Goal: Task Accomplishment & Management: Complete application form

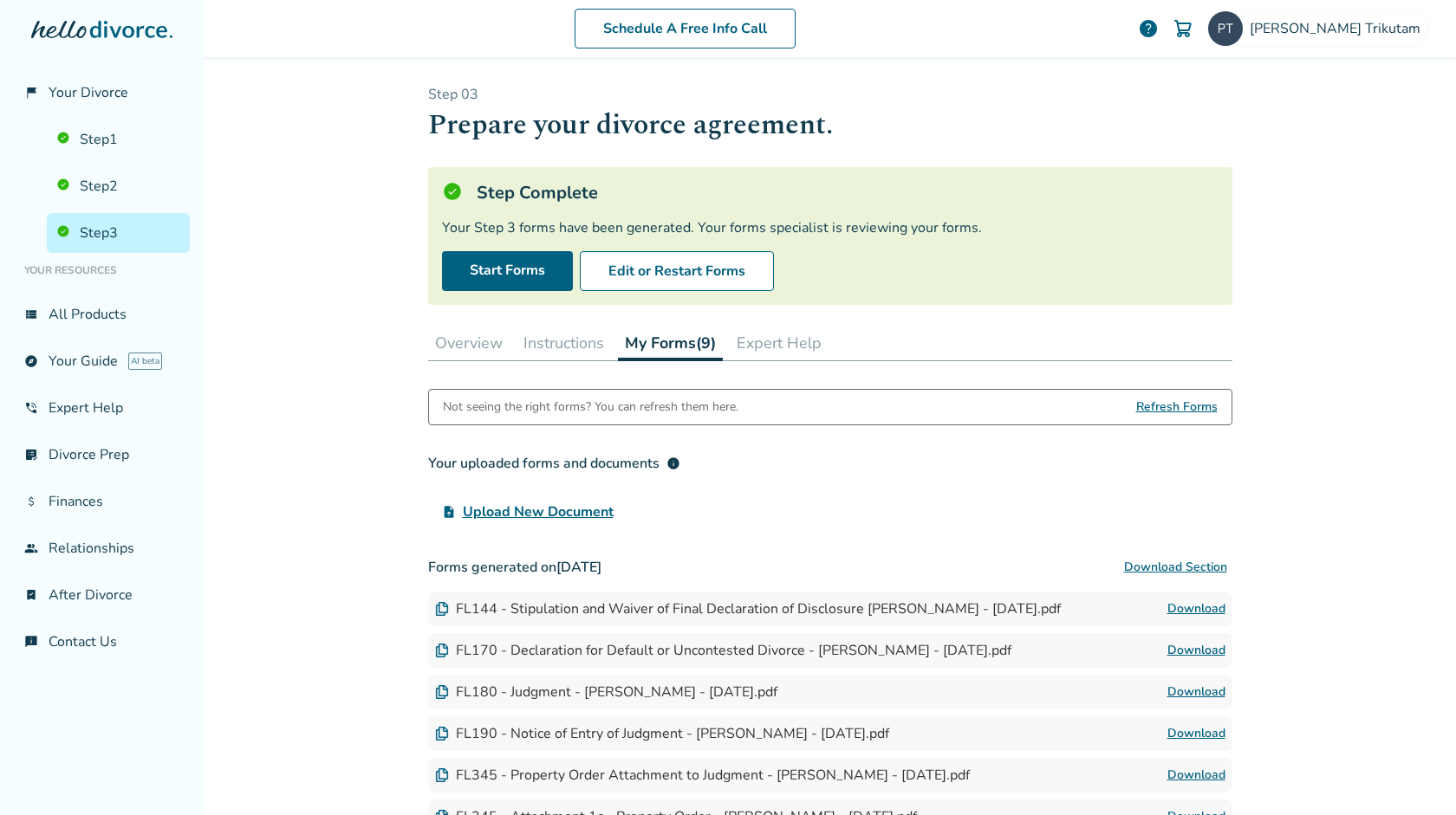
scroll to position [216, 0]
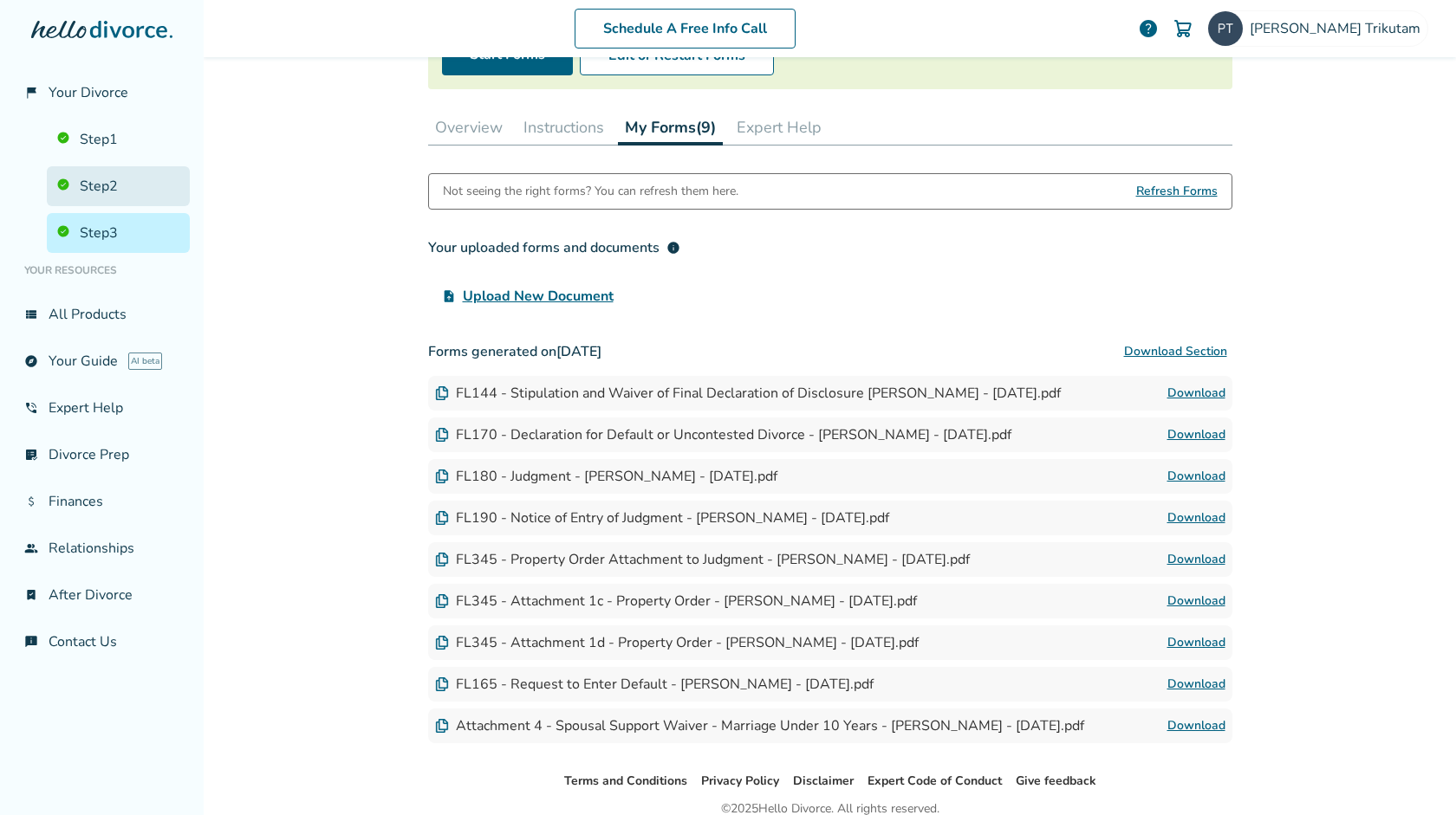
click at [112, 179] on link "Step 2" at bounding box center [118, 186] width 143 height 40
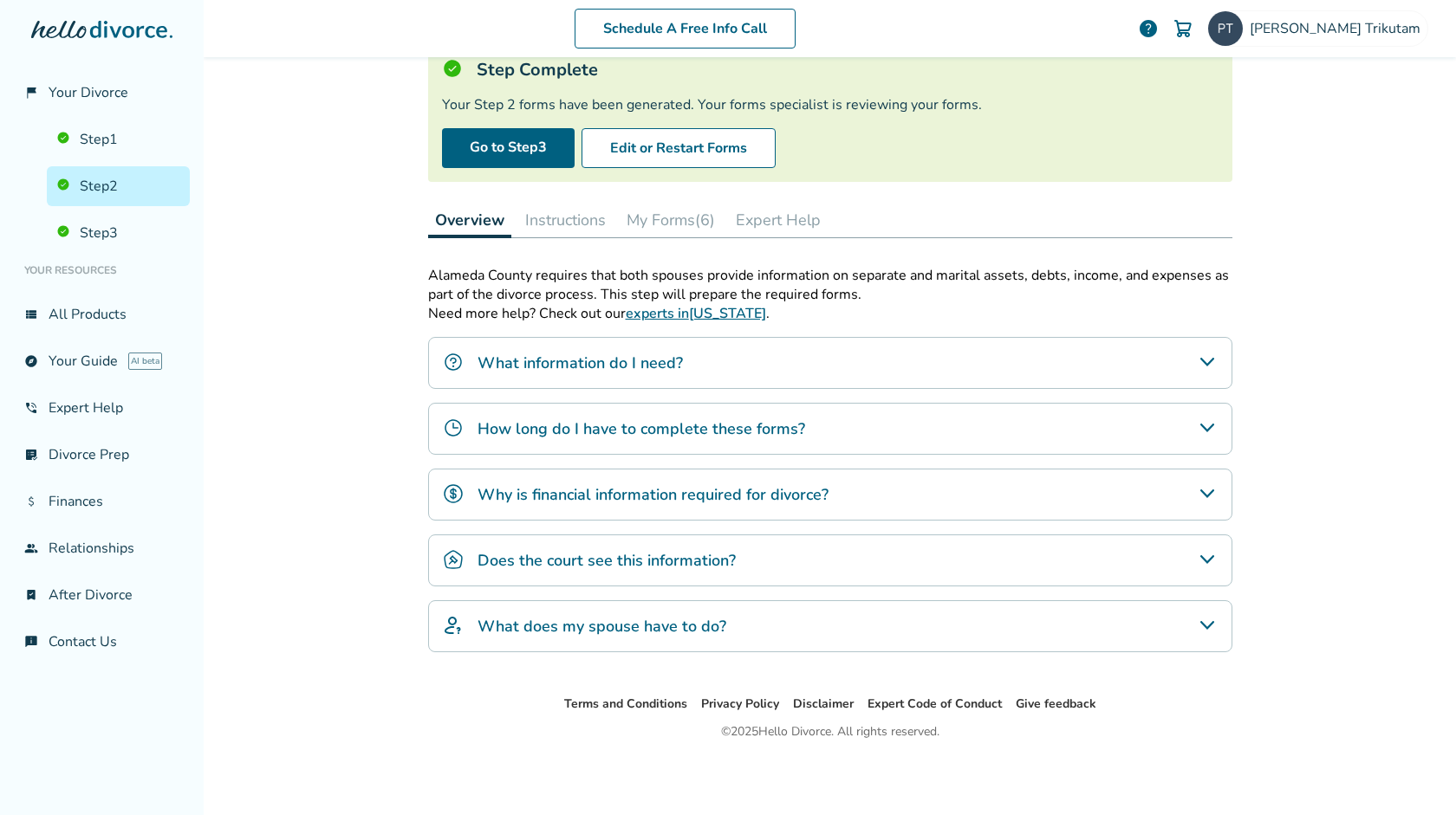
scroll to position [84, 0]
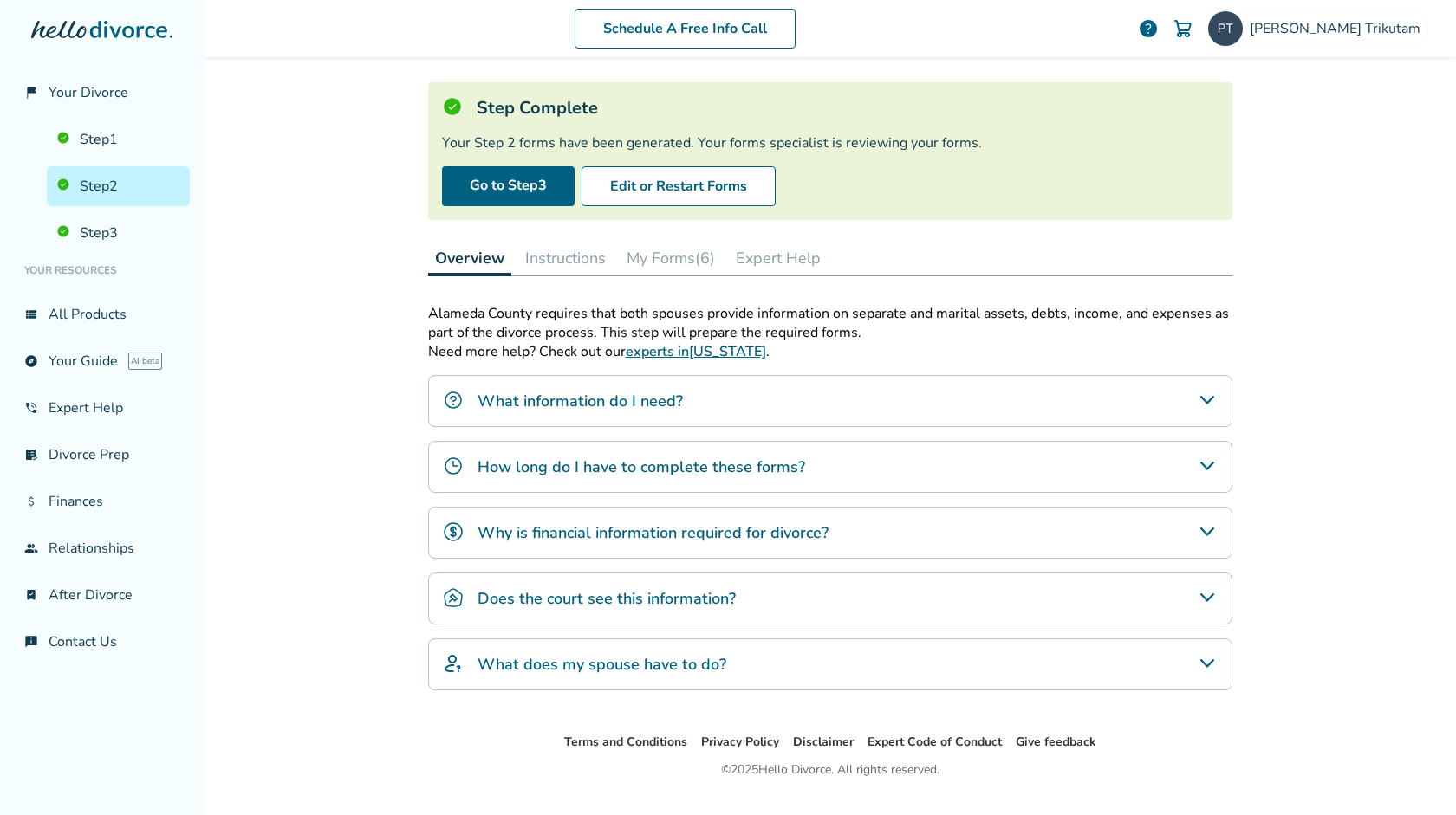
click at [697, 256] on button "My Forms (6)" at bounding box center [671, 258] width 102 height 34
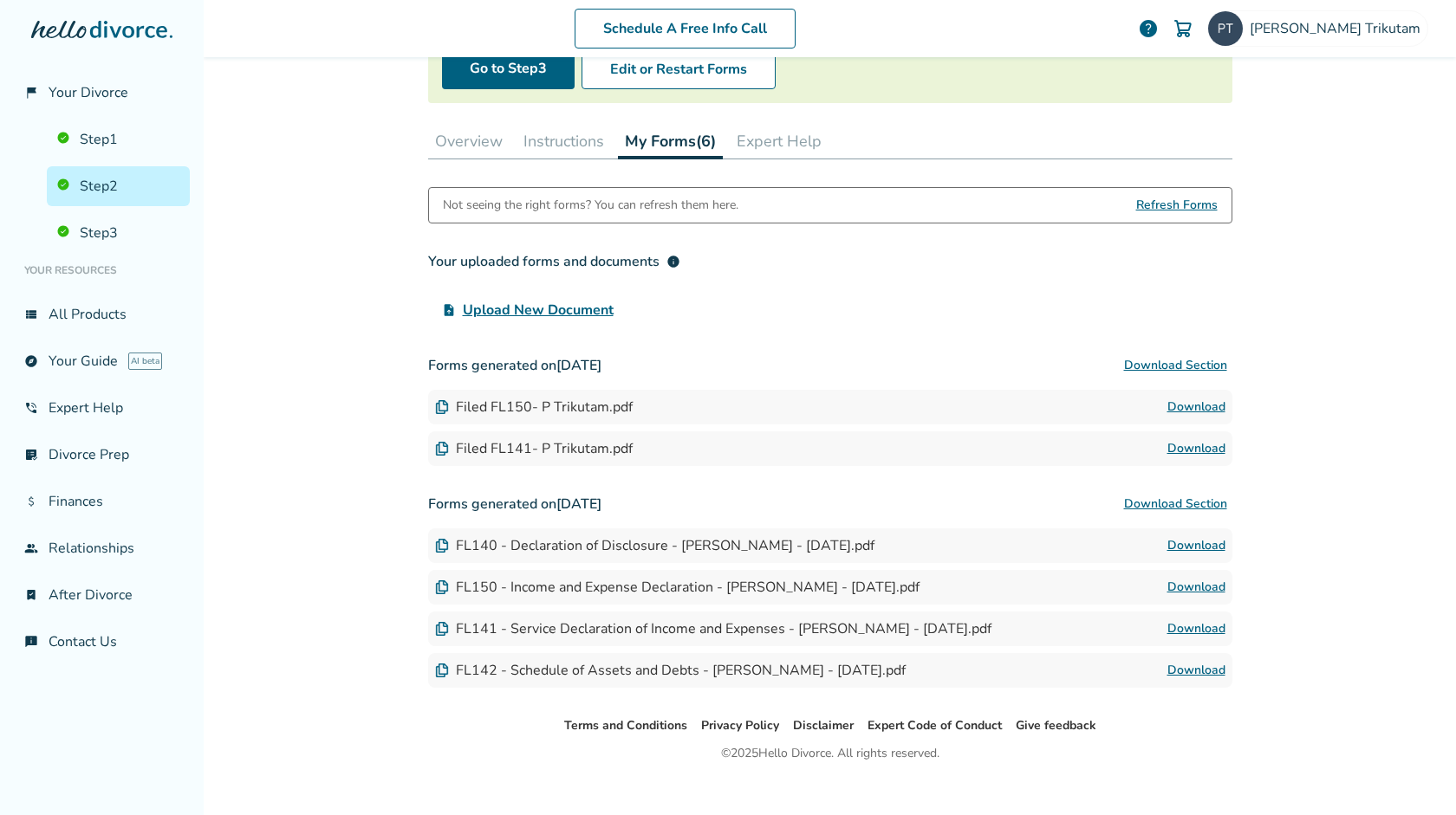
scroll to position [226, 0]
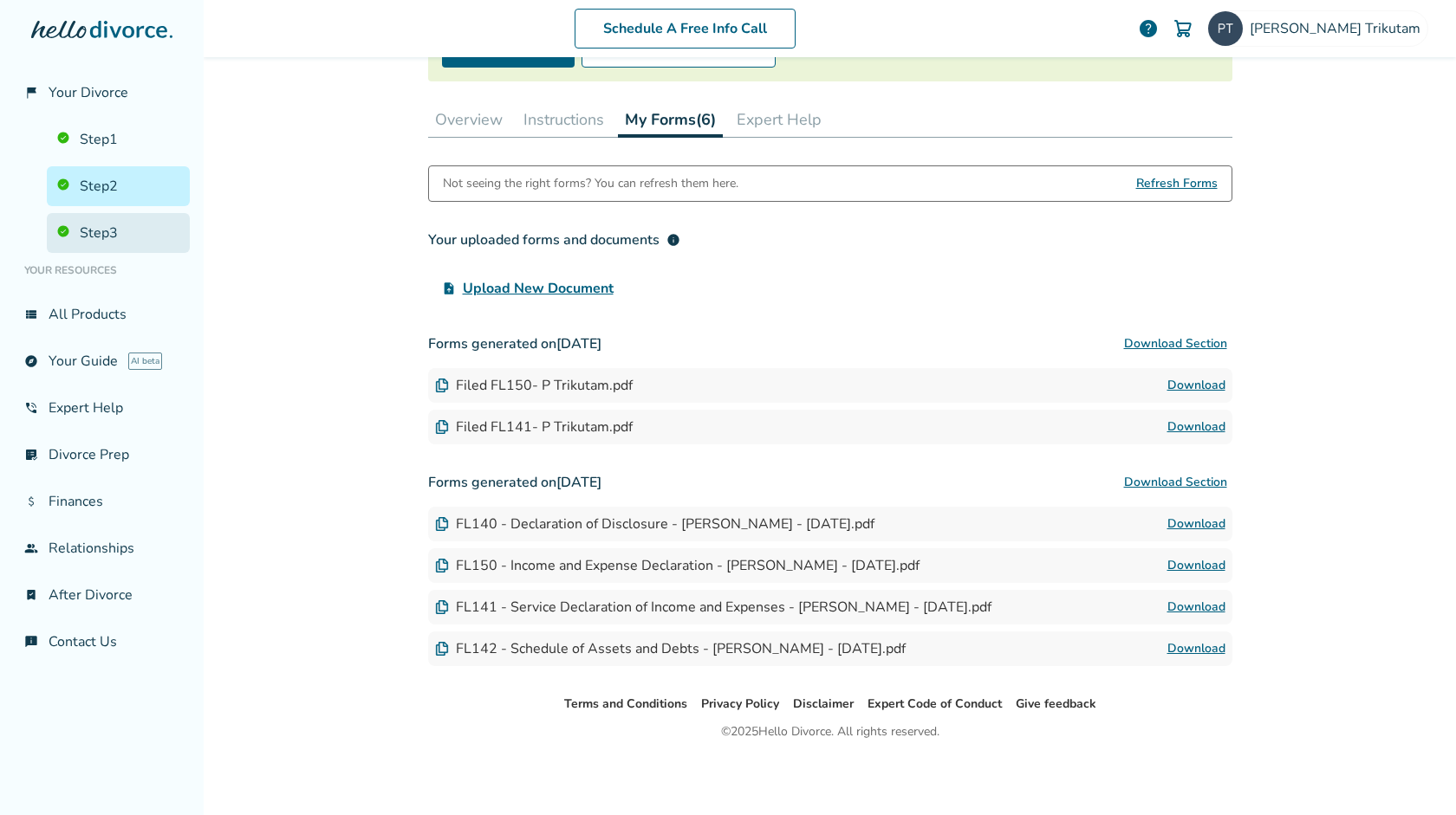
click at [147, 231] on link "Step 3" at bounding box center [118, 232] width 143 height 40
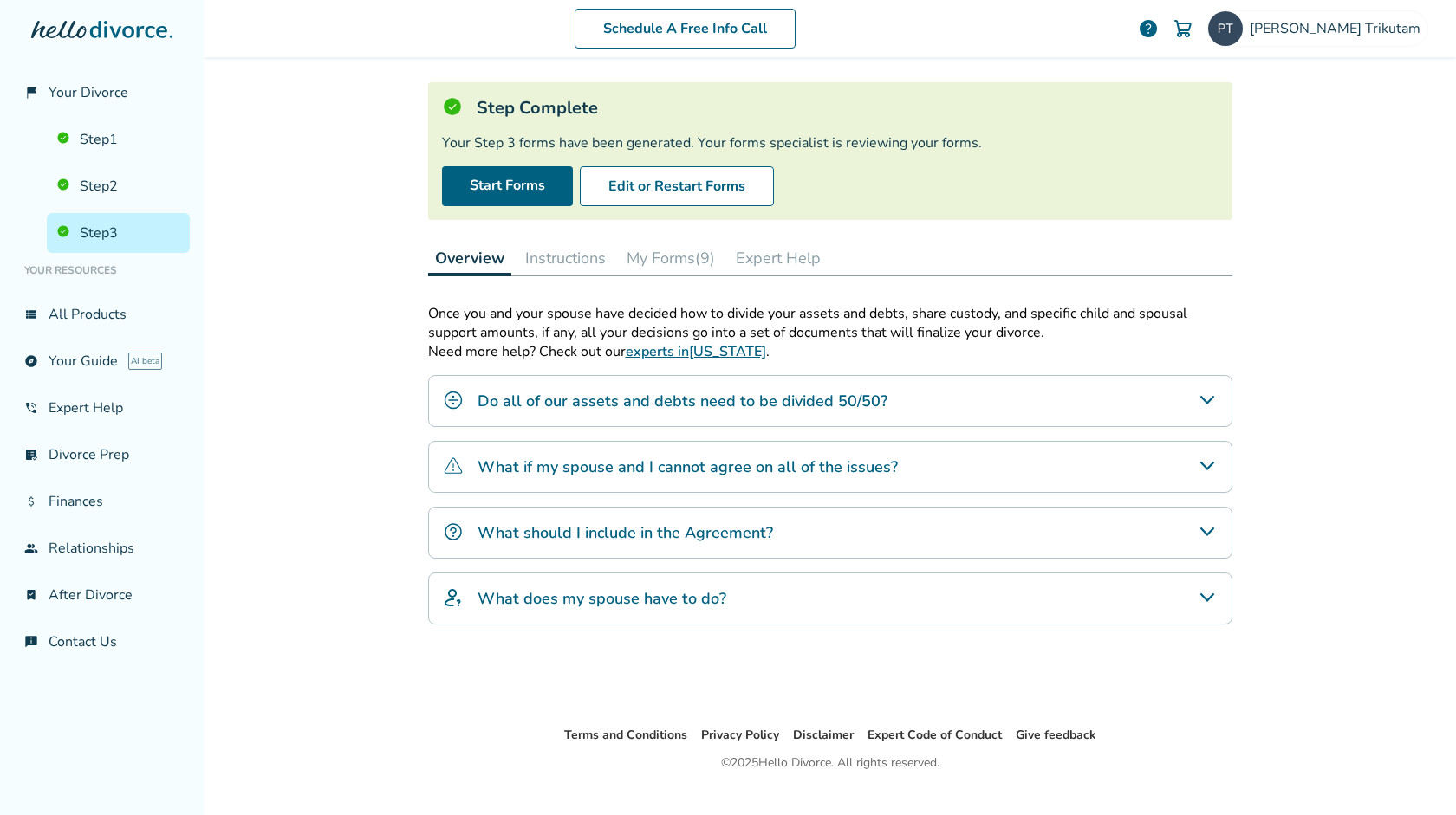
click at [552, 528] on h4 "What should I include in the Agreement?" at bounding box center [625, 533] width 296 height 23
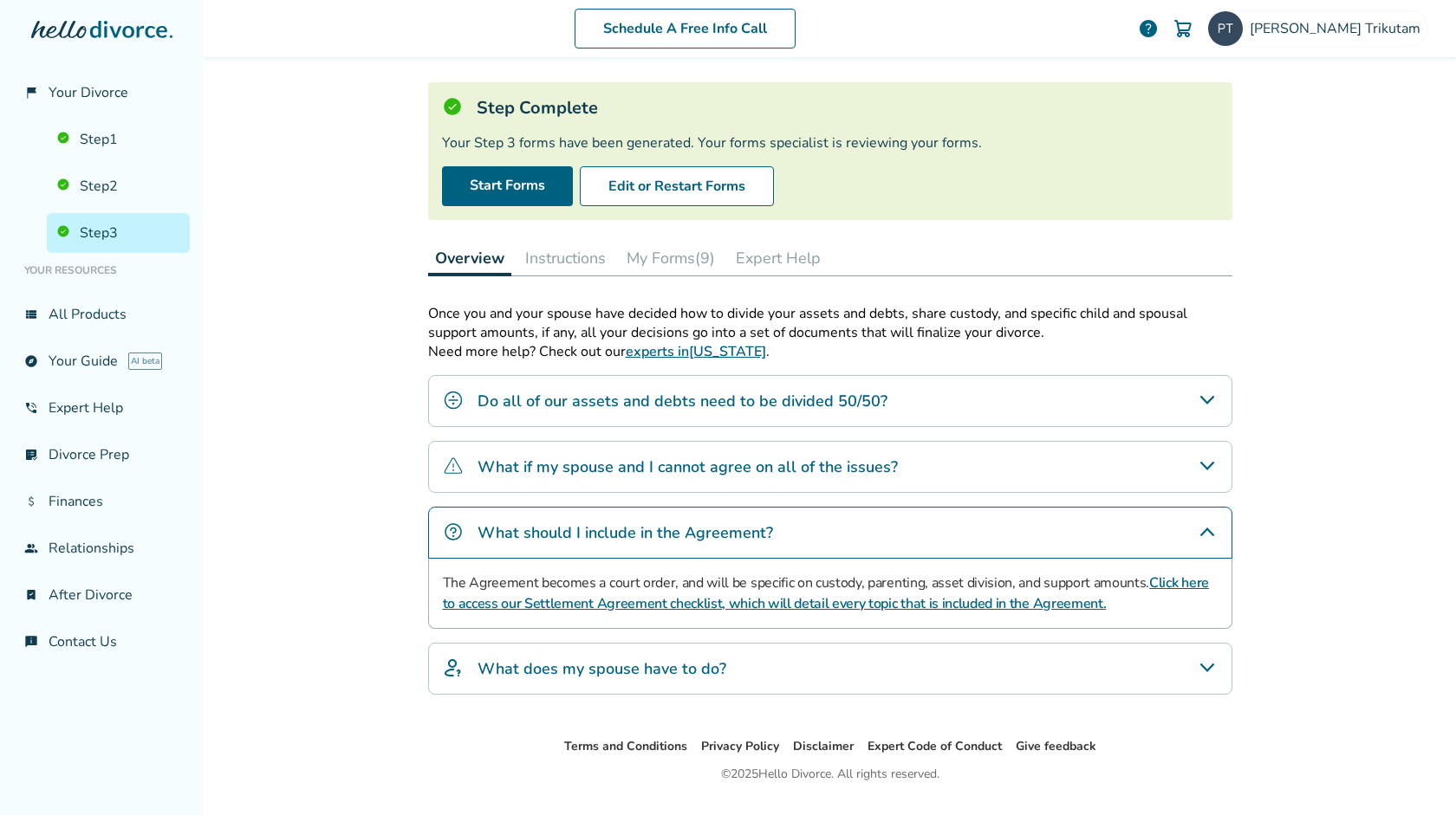
click at [554, 679] on h4 "What does my spouse have to do?" at bounding box center [601, 669] width 248 height 23
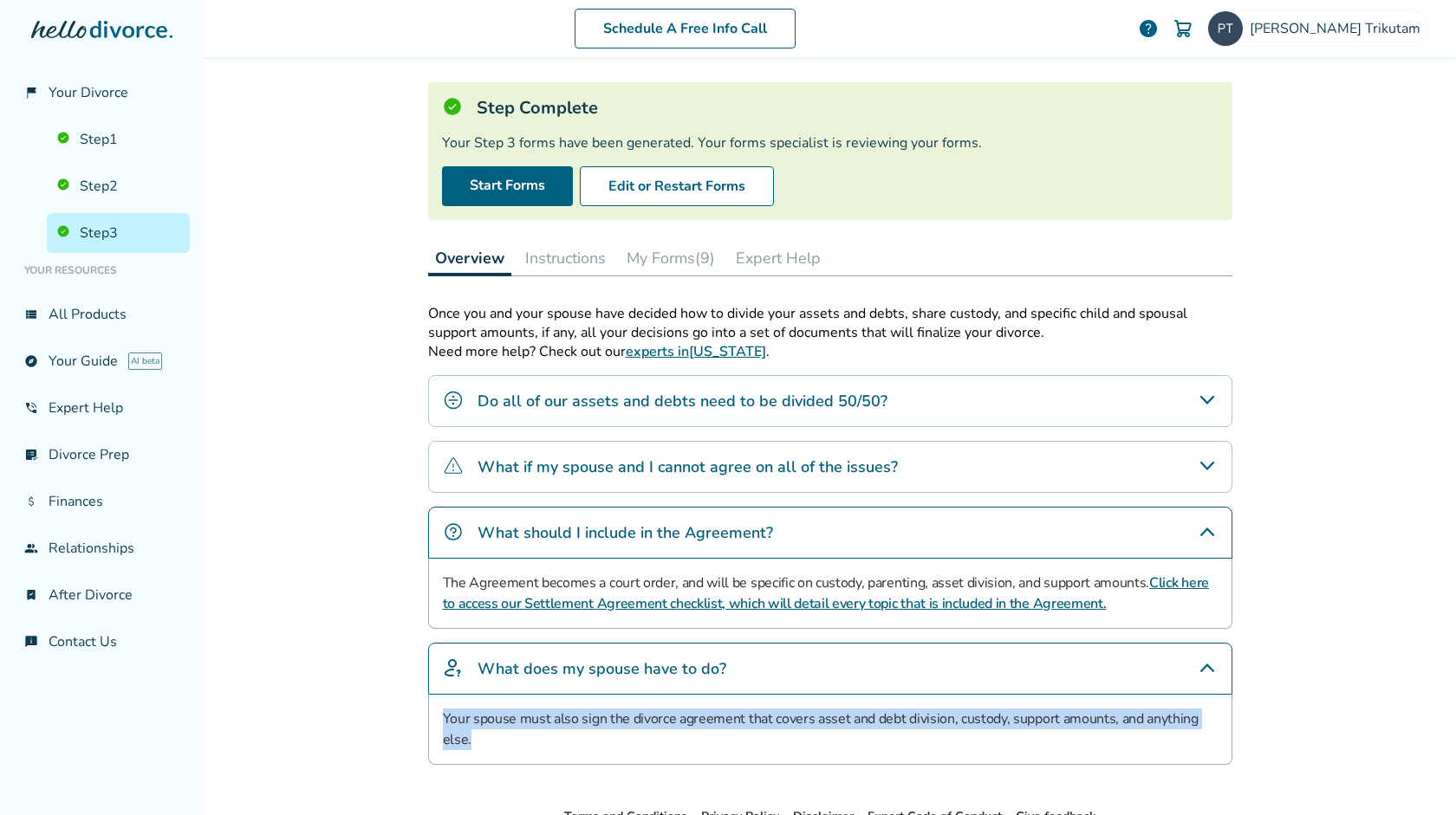
drag, startPoint x: 496, startPoint y: 760, endPoint x: 499, endPoint y: 687, distance: 73.1
click at [499, 687] on div "What does my spouse have to do? Your spouse must also sign the divorce agreemen…" at bounding box center [829, 703] width 804 height 122
click at [694, 261] on button "My Forms (9)" at bounding box center [671, 258] width 102 height 34
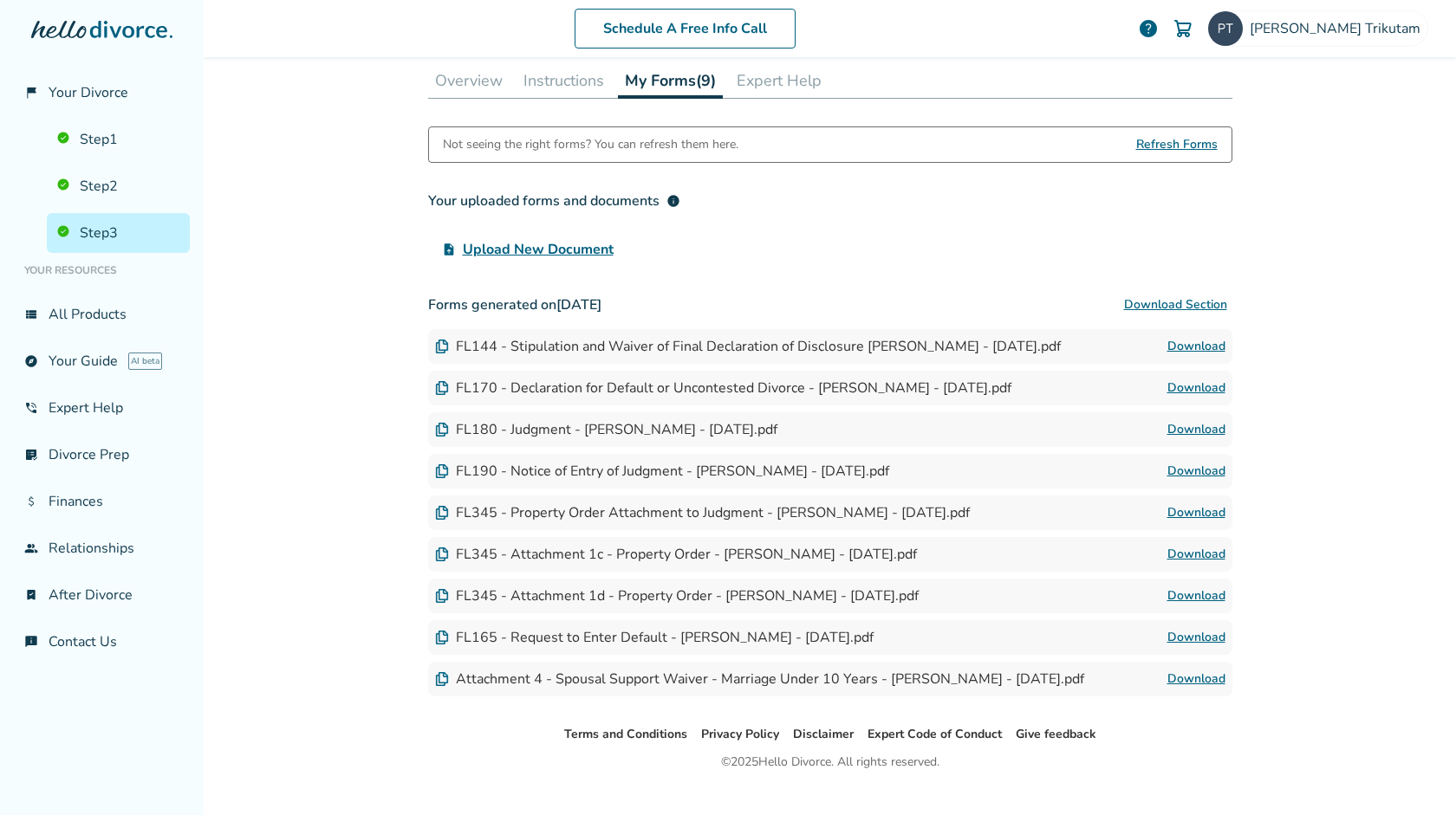
scroll to position [267, 0]
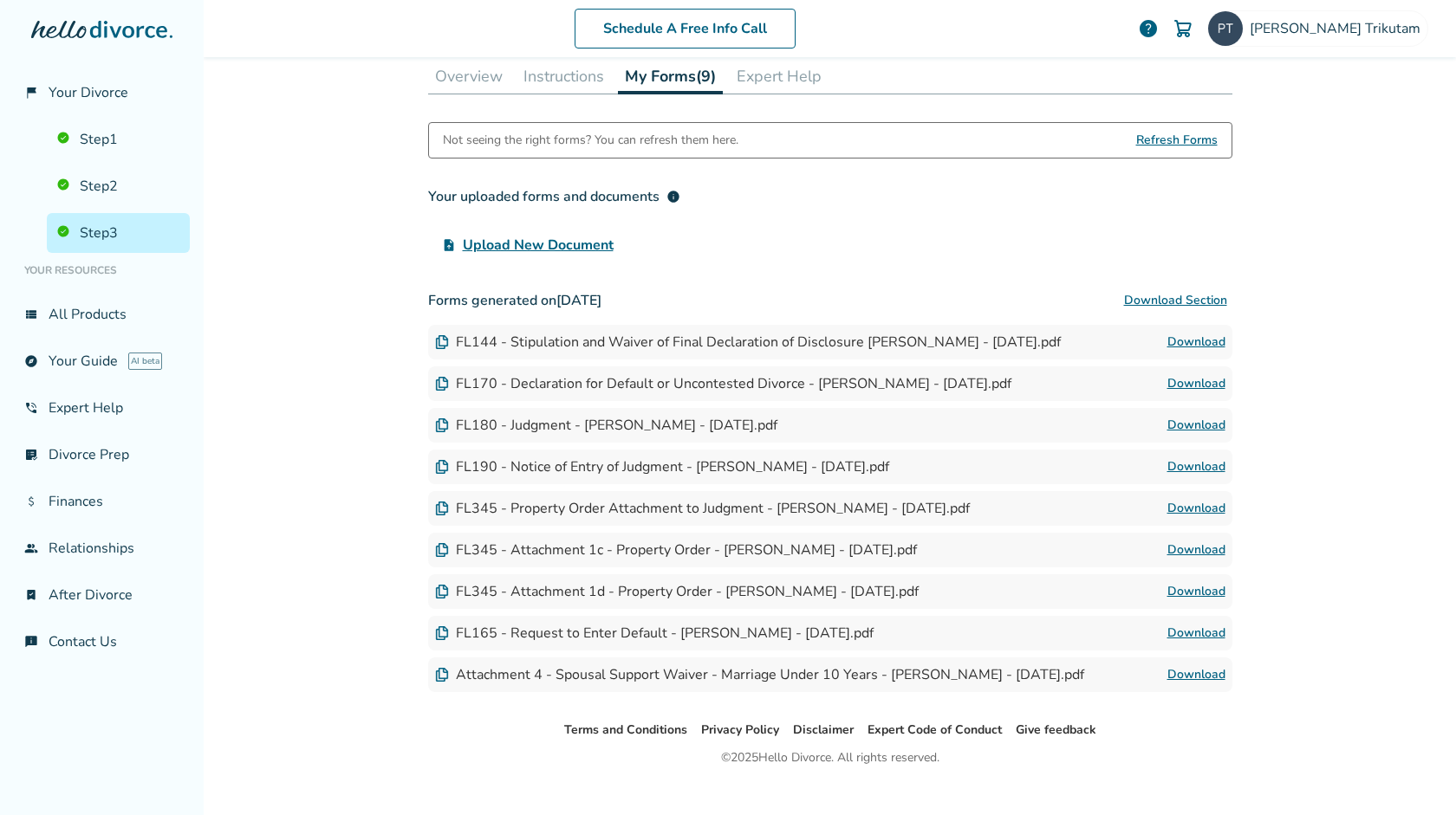
drag, startPoint x: 599, startPoint y: 694, endPoint x: 709, endPoint y: 418, distance: 297.1
click at [708, 420] on div "Forms generated on [DATE] Download Section FL144 - Stipulation and Waiver of Fi…" at bounding box center [829, 488] width 804 height 409
click at [709, 418] on div "FL180 - Judgment - [PERSON_NAME] - [DATE].pdf Download" at bounding box center [829, 425] width 804 height 34
click at [1216, 636] on link "Download" at bounding box center [1196, 634] width 58 height 21
click at [108, 186] on link "Step 2" at bounding box center [118, 186] width 143 height 40
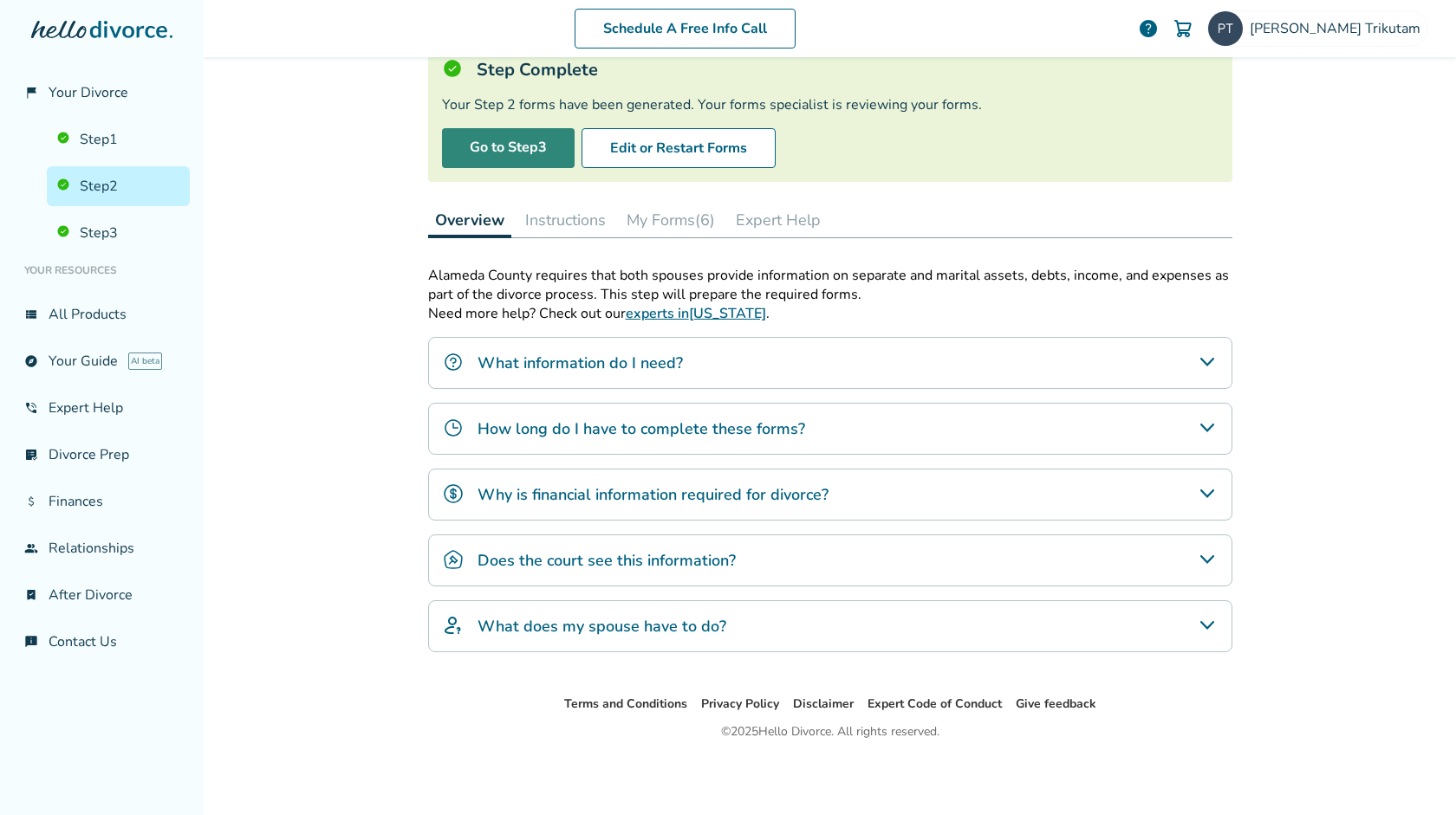
scroll to position [84, 0]
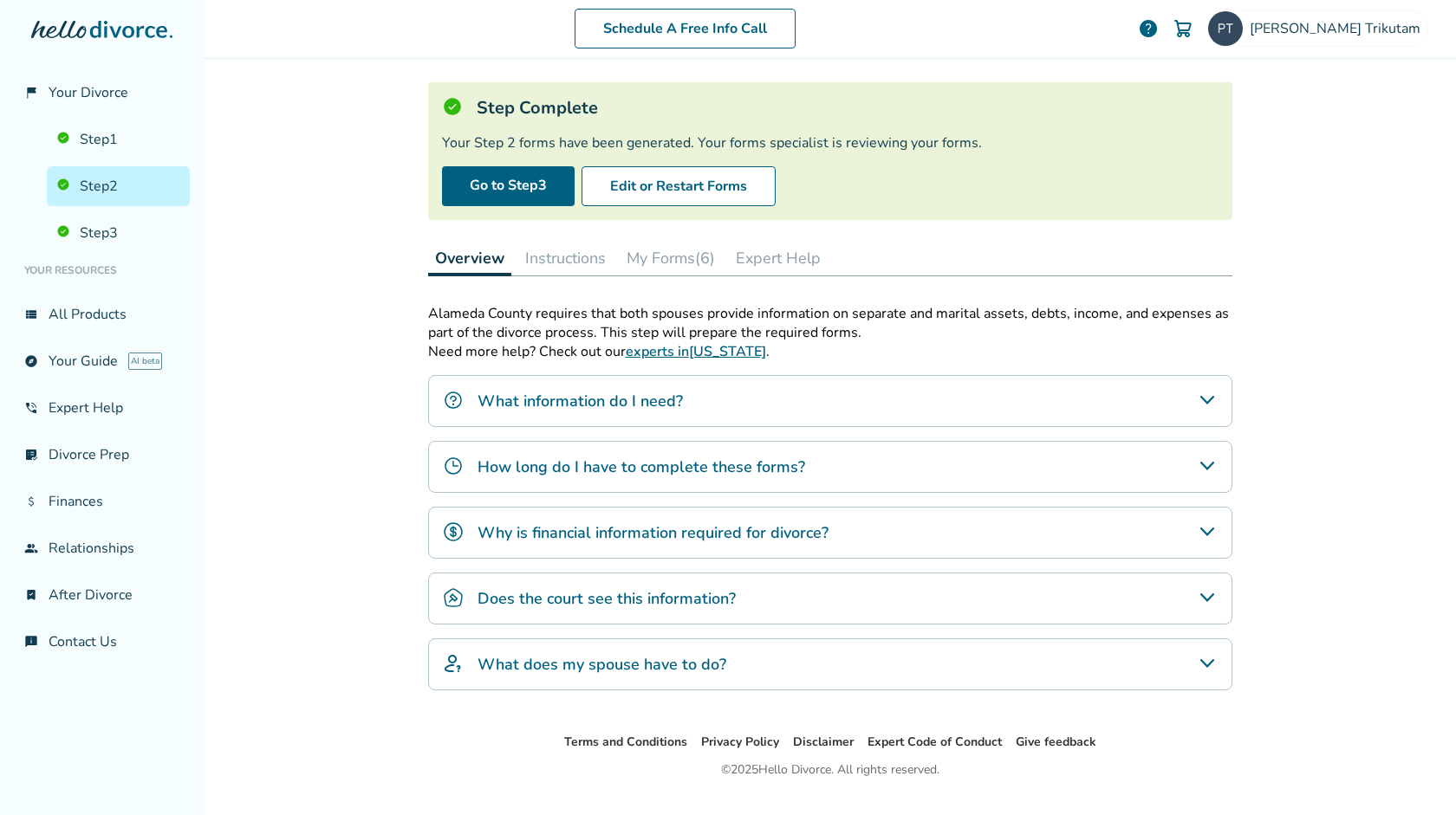
click at [701, 264] on button "My Forms (6)" at bounding box center [671, 258] width 102 height 34
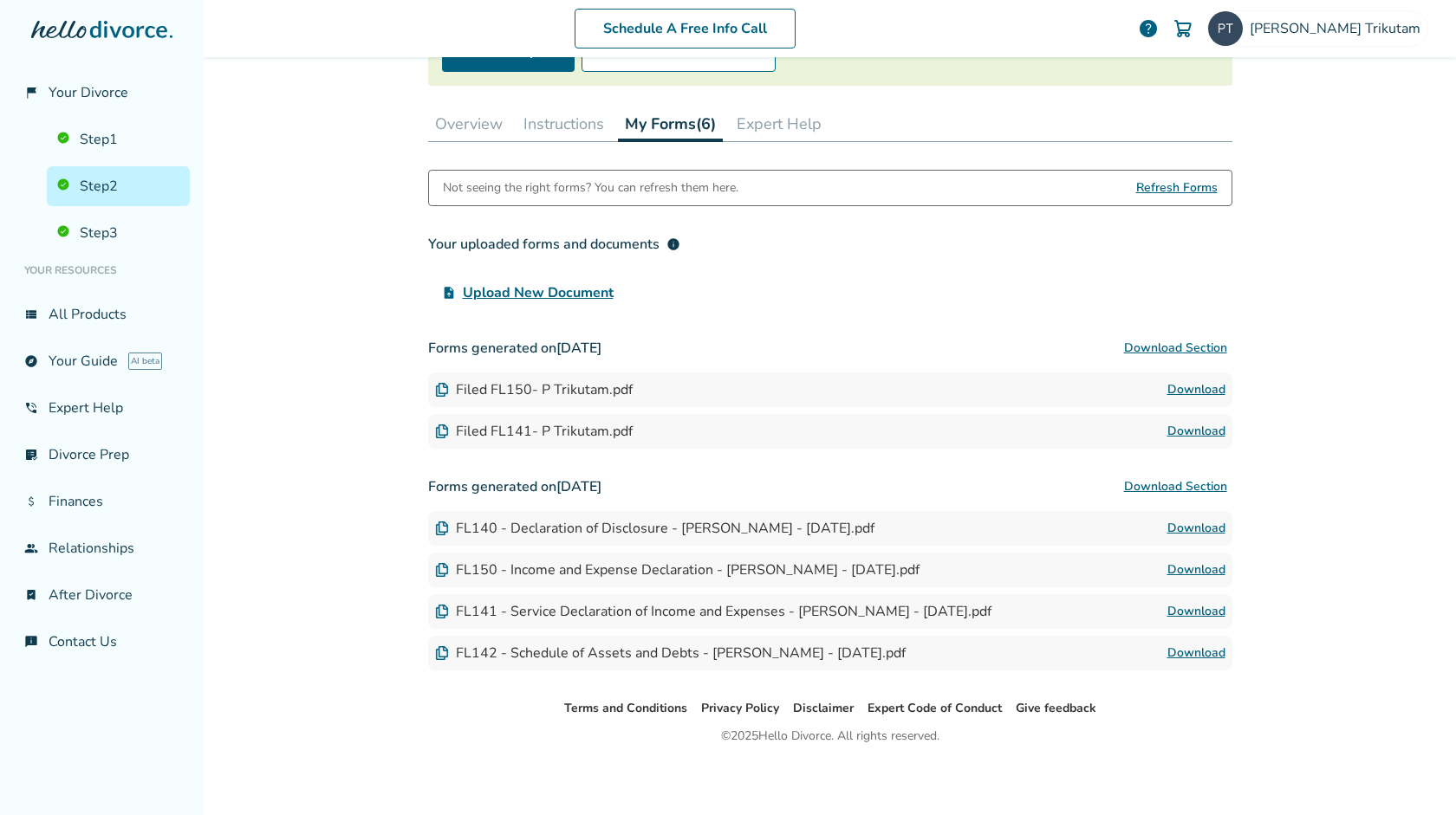
scroll to position [221, 0]
